Goal: Task Accomplishment & Management: Manage account settings

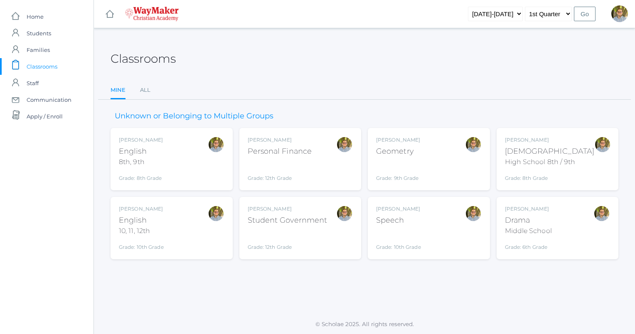
click at [202, 158] on div "Kylen Braileanu English 8th, 9th Grade: 8th Grade 08ENGLISH" at bounding box center [172, 159] width 106 height 46
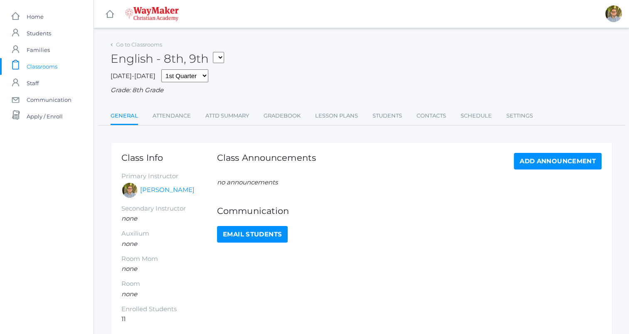
click at [167, 116] on link "Attendance" at bounding box center [172, 116] width 38 height 17
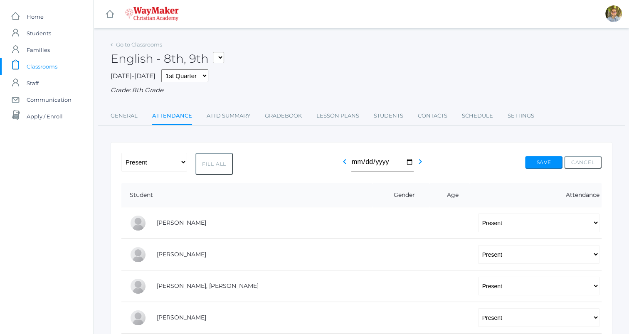
click at [54, 62] on span "Classrooms" at bounding box center [42, 66] width 31 height 17
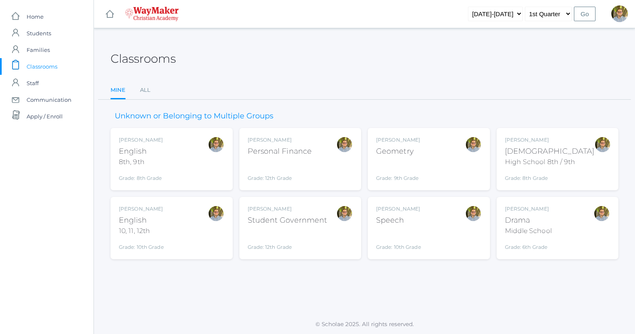
click at [204, 229] on div "[PERSON_NAME] English 10, 11, 12th Grade: 10th Grade HSENGLISH" at bounding box center [172, 228] width 106 height 46
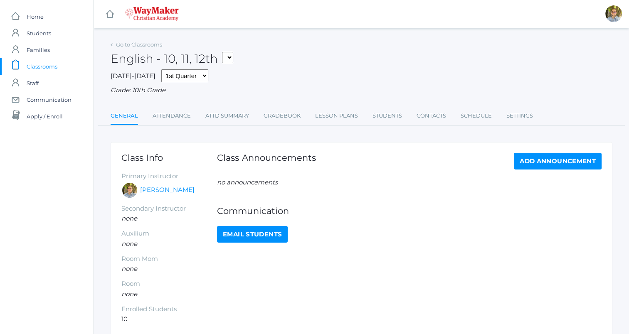
click at [160, 116] on link "Attendance" at bounding box center [172, 116] width 38 height 17
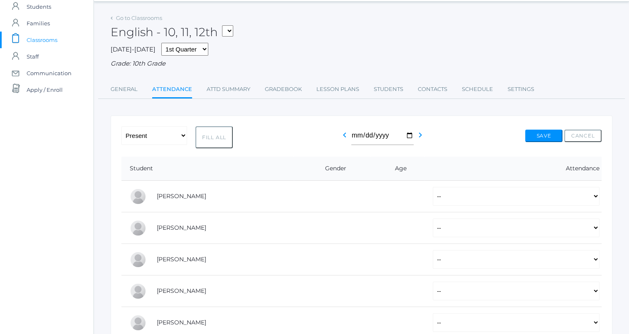
scroll to position [28, 0]
click at [213, 131] on button "Fill All" at bounding box center [213, 136] width 37 height 22
select select "P"
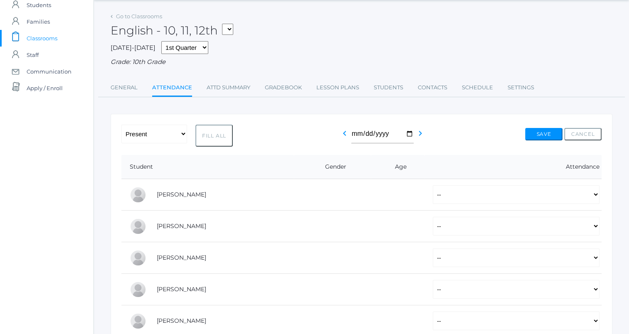
select select "P"
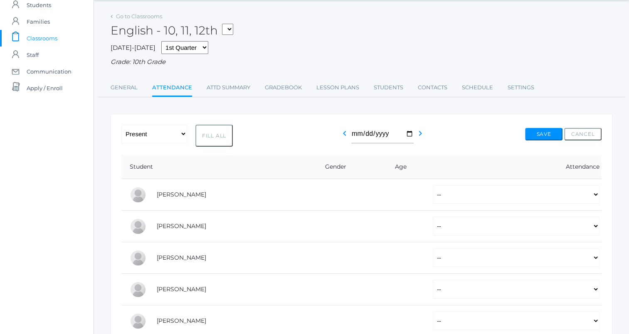
select select "P"
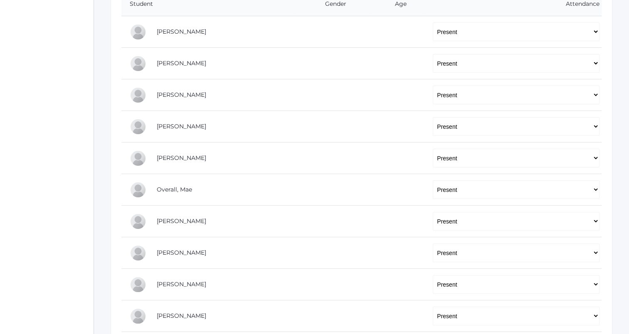
scroll to position [194, 0]
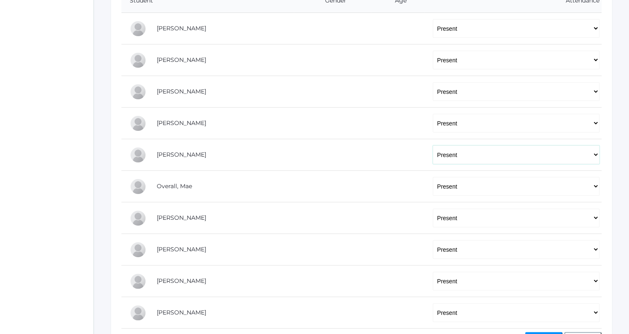
click at [479, 153] on select "-- Present Tardy Excused Tardy Unexcused Absent Excused Absent Unexcused" at bounding box center [516, 154] width 167 height 19
select select "AE"
click at [433, 145] on select "-- Present Tardy Excused Tardy Unexcused Absent Excused Absent Unexcused" at bounding box center [516, 154] width 167 height 19
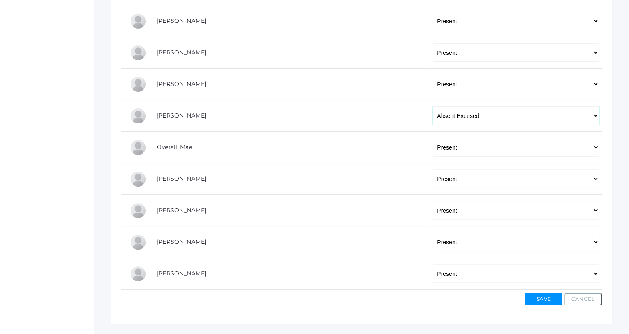
scroll to position [253, 0]
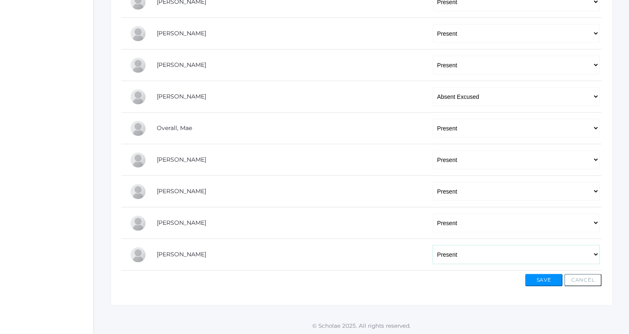
click at [470, 251] on select "-- Present Tardy Excused Tardy Unexcused Absent Excused Absent Unexcused" at bounding box center [516, 254] width 167 height 19
select select "AE"
click at [433, 245] on select "-- Present Tardy Excused Tardy Unexcused Absent Excused Absent Unexcused" at bounding box center [516, 254] width 167 height 19
click at [541, 281] on button "Save" at bounding box center [543, 280] width 37 height 12
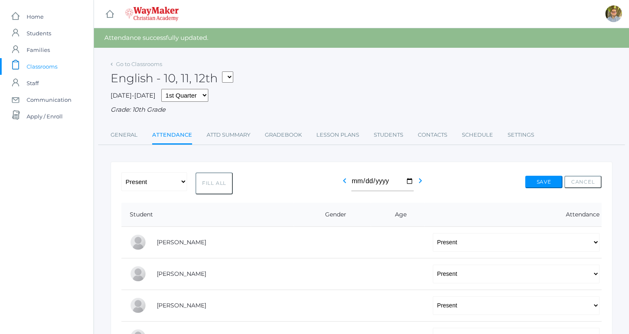
click at [150, 63] on link "Go to Classrooms" at bounding box center [139, 64] width 46 height 7
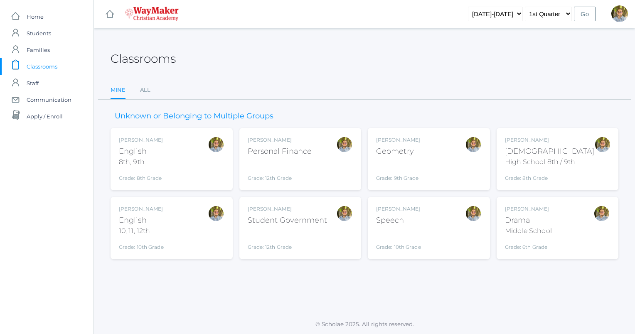
click at [199, 160] on div "Kylen Braileanu English 8th, 9th Grade: 8th Grade 08ENGLISH" at bounding box center [172, 159] width 106 height 46
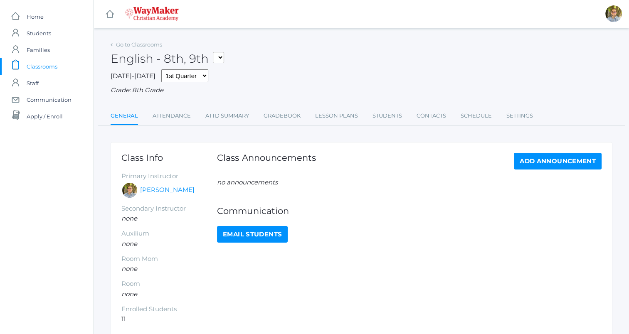
click at [342, 113] on link "Lesson Plans" at bounding box center [336, 116] width 43 height 17
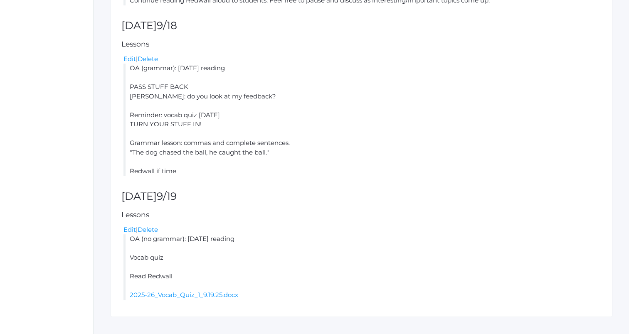
scroll to position [406, 0]
click at [130, 230] on link "Edit" at bounding box center [129, 230] width 12 height 8
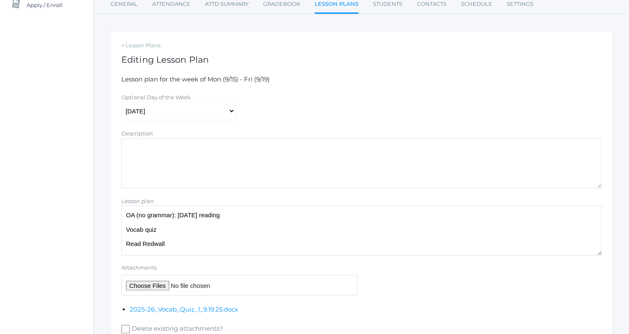
scroll to position [114, 0]
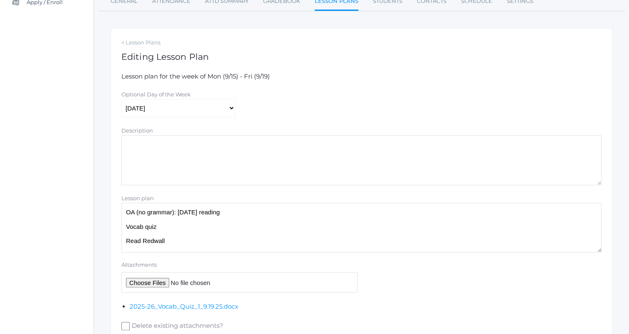
click at [270, 211] on textarea "OA (no grammar): yesterday's reading Vocab quiz Read Redwall" at bounding box center [361, 228] width 480 height 50
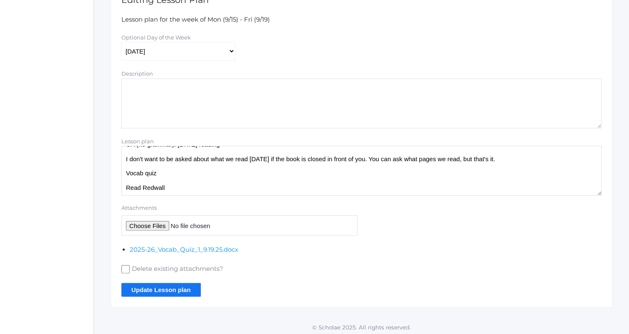
scroll to position [175, 0]
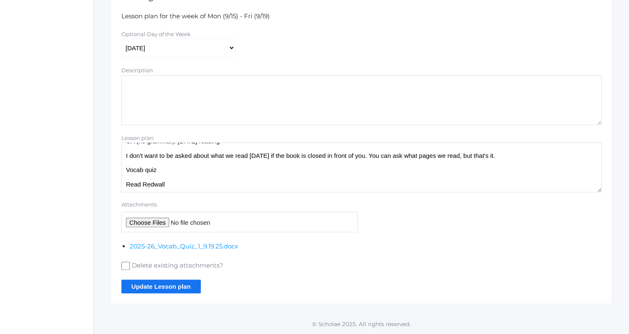
type textarea "OA (no grammar): yesterday's reading I don't want to be asked about what we rea…"
click at [185, 285] on input "Update Lesson plan" at bounding box center [160, 287] width 79 height 14
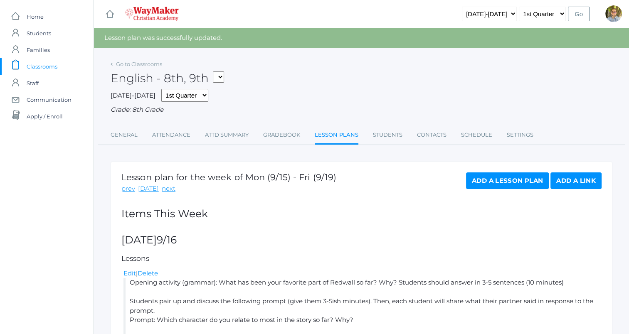
click at [173, 133] on link "Attendance" at bounding box center [171, 135] width 38 height 17
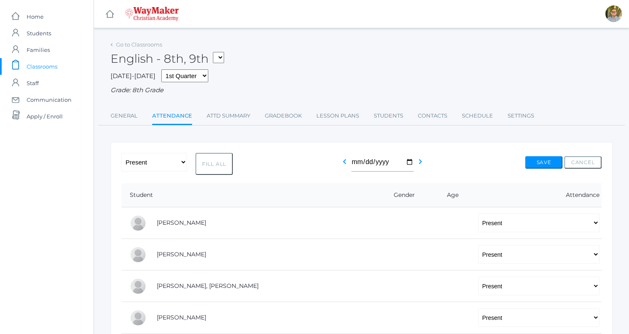
click at [53, 62] on span "Classrooms" at bounding box center [42, 66] width 31 height 17
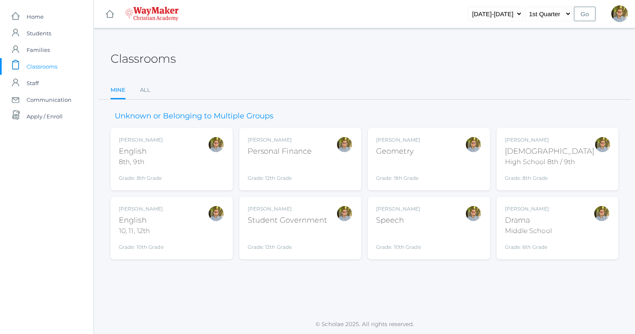
click at [449, 175] on div "Kylen Braileanu Geometry Grade: 9th Grade GEOM" at bounding box center [429, 159] width 106 height 46
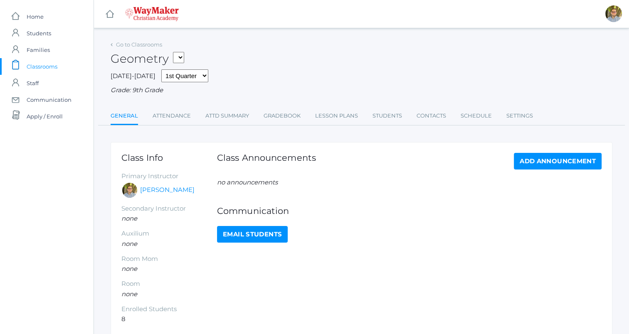
click at [175, 116] on link "Attendance" at bounding box center [172, 116] width 38 height 17
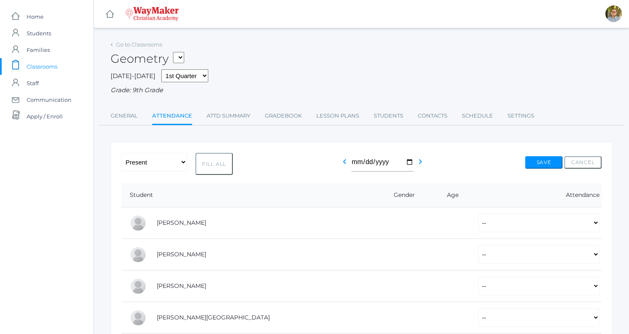
click at [216, 162] on button "Fill All" at bounding box center [213, 164] width 37 height 22
select select "P"
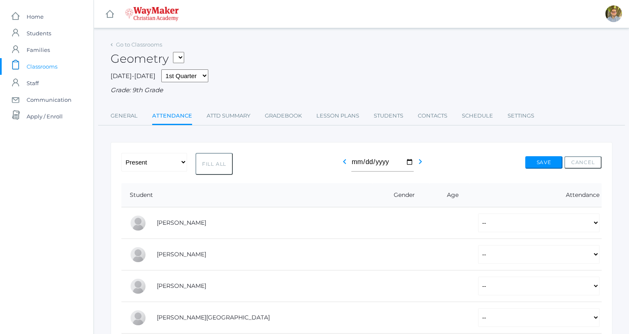
select select "P"
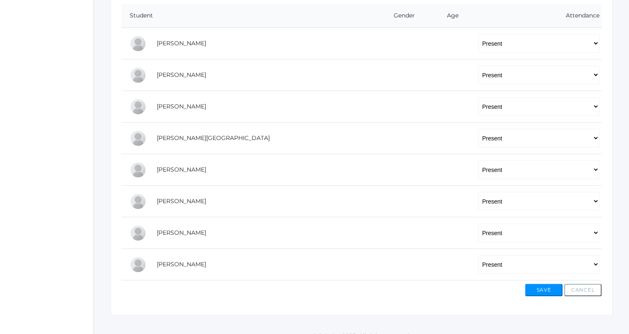
scroll to position [190, 0]
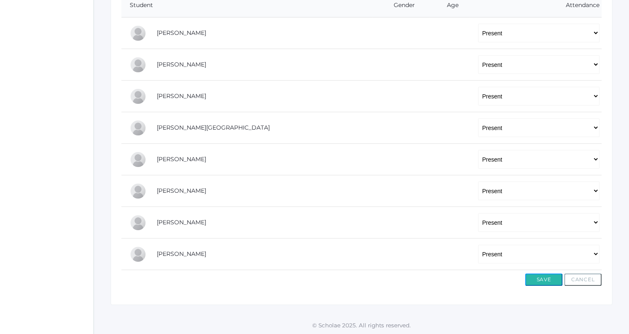
click at [554, 279] on button "Save" at bounding box center [543, 279] width 37 height 12
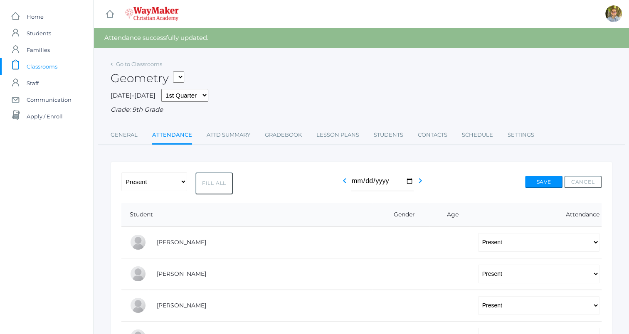
click at [58, 67] on link "icons/clipboard/plain Created with Sketch. Classrooms" at bounding box center [46, 66] width 93 height 17
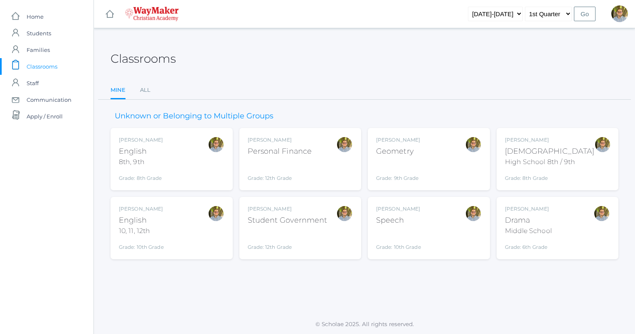
click at [560, 226] on div "Kylen Braileanu Drama Middle School Grade: 6th Grade THEATER" at bounding box center [558, 228] width 106 height 46
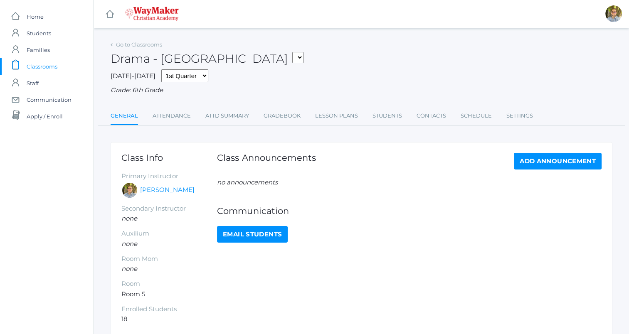
click at [335, 118] on link "Lesson Plans" at bounding box center [336, 116] width 43 height 17
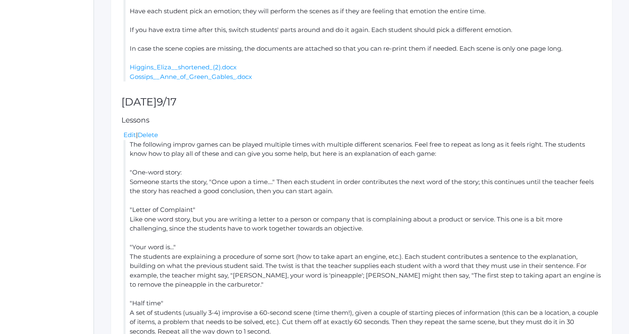
scroll to position [512, 0]
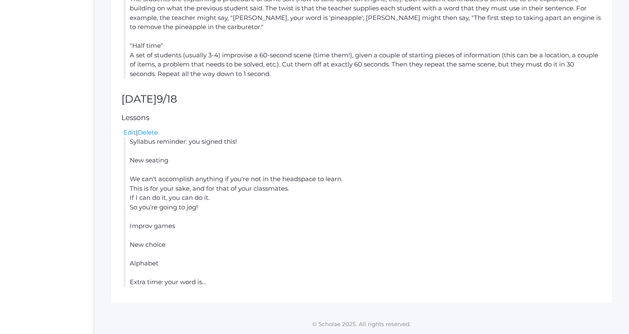
click at [128, 130] on link "Edit" at bounding box center [129, 132] width 12 height 8
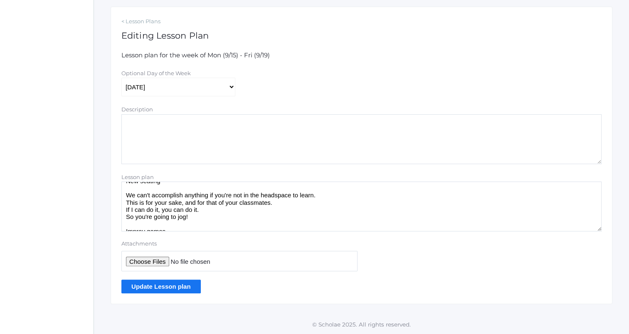
scroll to position [32, 0]
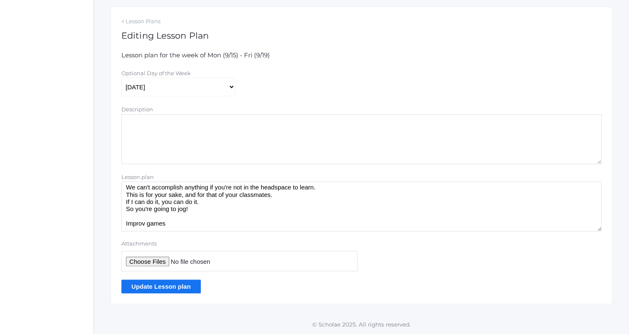
click at [209, 204] on textarea "Syllabus reminder: you signed this! New seating We can't accomplish anything if…" at bounding box center [361, 207] width 480 height 50
click at [221, 216] on textarea "Syllabus reminder: you signed this! New seating We can't accomplish anything if…" at bounding box center [361, 207] width 480 height 50
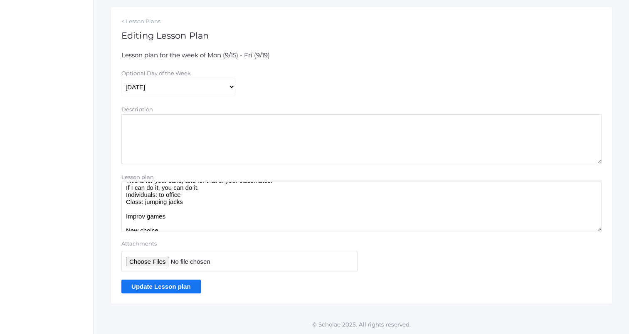
scroll to position [49, 0]
type textarea "Syllabus reminder: you signed this! New seating We can't accomplish anything if…"
click at [187, 287] on input "Update Lesson plan" at bounding box center [160, 287] width 79 height 14
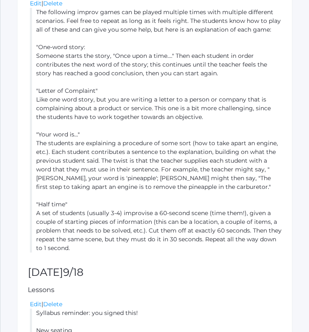
scroll to position [637, 0]
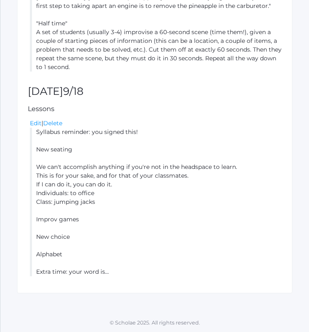
click at [34, 126] on link "Edit" at bounding box center [36, 122] width 12 height 7
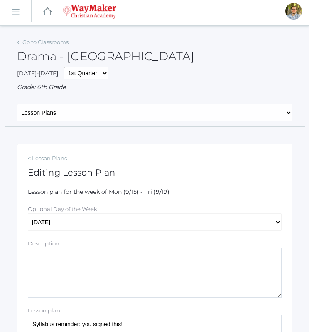
click at [172, 210] on div "Optional Day of the Week" at bounding box center [155, 208] width 254 height 9
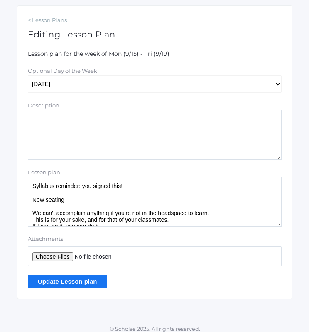
scroll to position [12, 0]
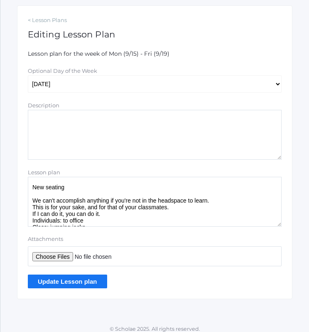
click at [133, 215] on textarea "Syllabus reminder: you signed this! New seating We can't accomplish anything if…" at bounding box center [155, 202] width 254 height 50
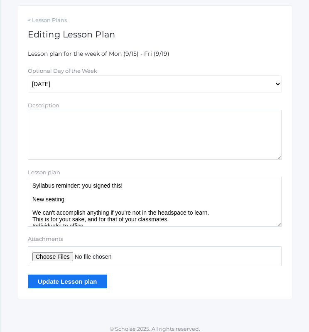
scroll to position [0, 0]
type textarea "Syllabus reminder: you signed this! New seating We can't accomplish anything if…"
click at [59, 279] on input "Update Lesson plan" at bounding box center [67, 281] width 79 height 14
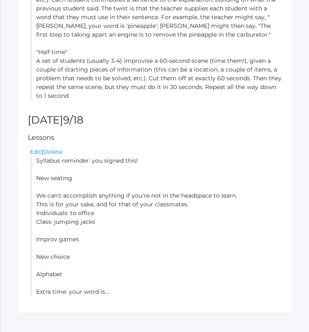
scroll to position [613, 0]
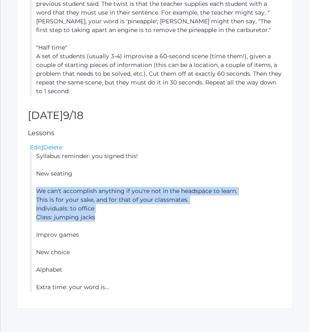
drag, startPoint x: 37, startPoint y: 191, endPoint x: 111, endPoint y: 221, distance: 80.6
click at [111, 221] on li "Syllabus reminder: you signed this! New seating We can't accomplish anything if…" at bounding box center [156, 222] width 252 height 140
copy li "We can't accomplish anything if you're not in the headspace to learn. This is f…"
click at [236, 187] on li "Syllabus reminder: you signed this! New seating We can't accomplish anything if…" at bounding box center [156, 222] width 252 height 140
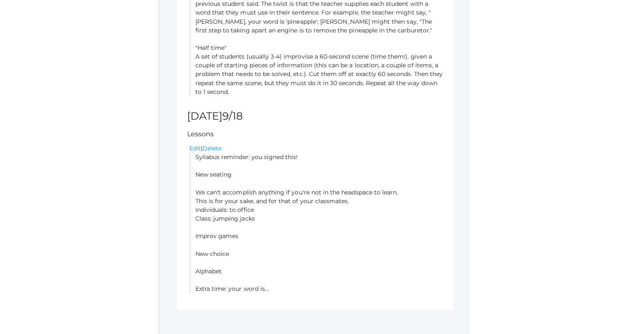
scroll to position [512, 0]
